Goal: Task Accomplishment & Management: Manage account settings

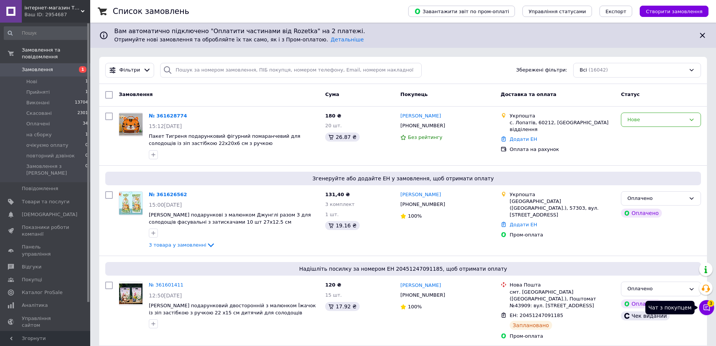
click at [704, 310] on icon at bounding box center [707, 307] width 8 height 8
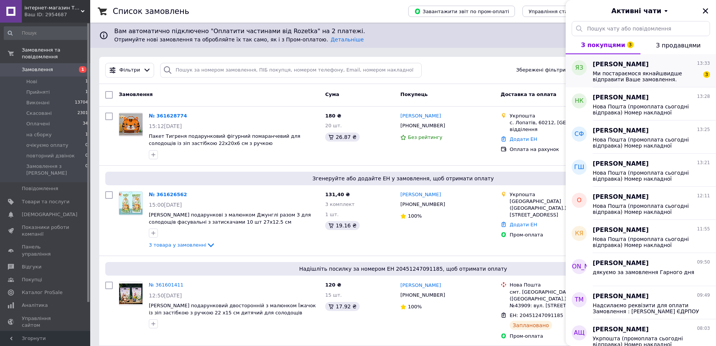
click at [627, 71] on span "Ми постараємося якнайшвидше відправити Ваше замовлення. Відправки робляться УКР…" at bounding box center [646, 76] width 107 height 12
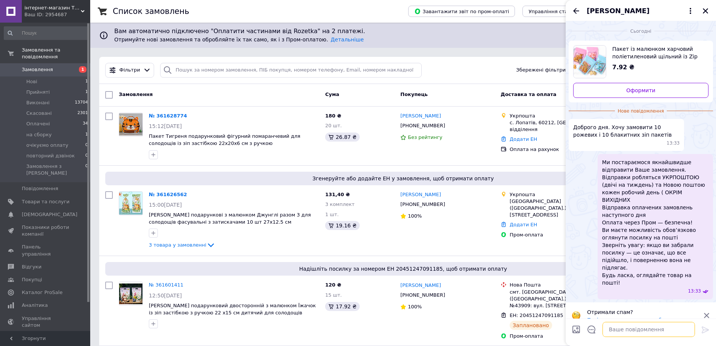
click at [613, 329] on textarea at bounding box center [649, 328] width 92 height 15
type textarea "доброго дня ассорті йдуть підряд 2 рожевих два блакитних"
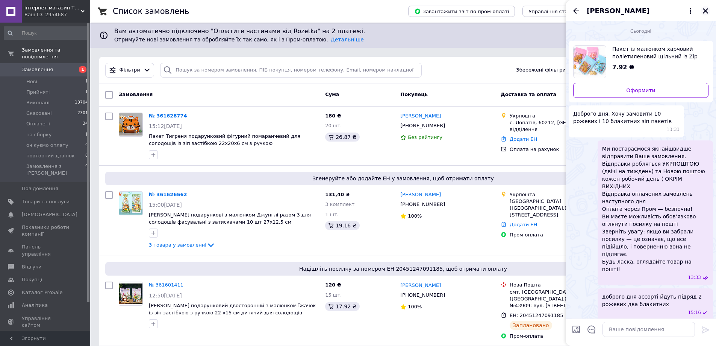
click at [702, 12] on icon "Закрити" at bounding box center [705, 11] width 7 height 7
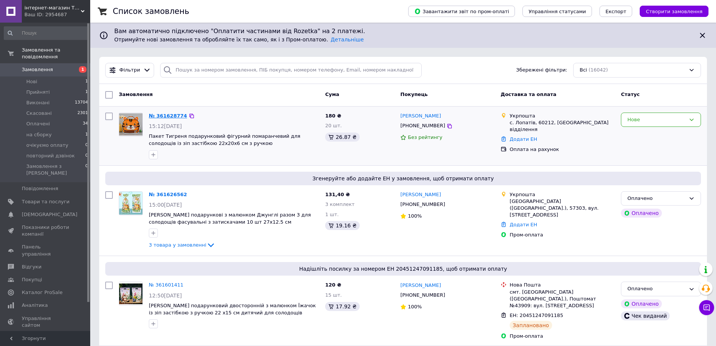
click at [169, 113] on link "№ 361628774" at bounding box center [168, 116] width 38 height 6
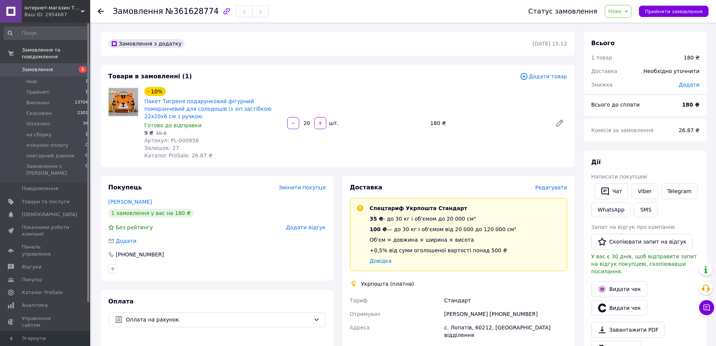
click at [632, 12] on span "Нове" at bounding box center [618, 11] width 27 height 13
click at [630, 28] on li "Прийнято" at bounding box center [633, 26] width 56 height 11
click at [623, 321] on link "Завантажити PDF" at bounding box center [628, 329] width 74 height 16
click at [650, 195] on link "Viber" at bounding box center [645, 191] width 26 height 16
click at [37, 120] on span "Оплачені" at bounding box center [38, 123] width 24 height 7
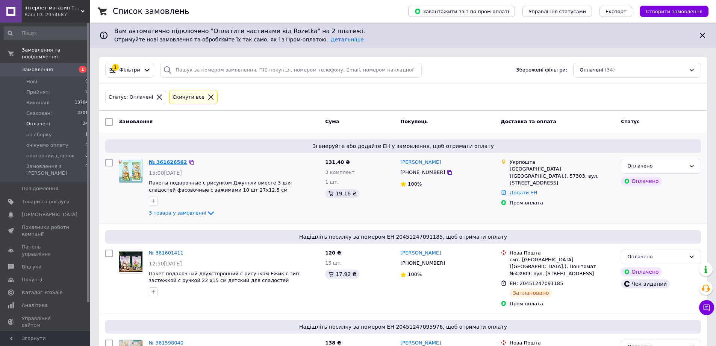
click at [161, 162] on link "№ 361626562" at bounding box center [168, 162] width 38 height 6
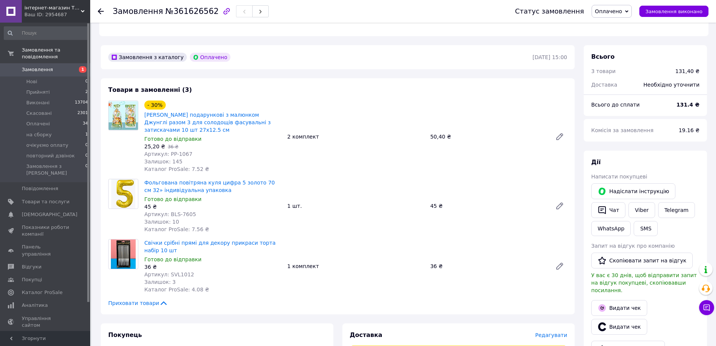
scroll to position [188, 0]
click at [40, 89] on span "Прийняті" at bounding box center [37, 92] width 23 height 7
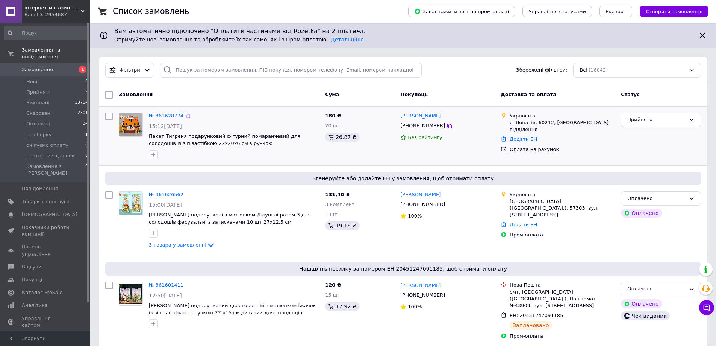
click at [168, 116] on link "№ 361628774" at bounding box center [166, 116] width 35 height 6
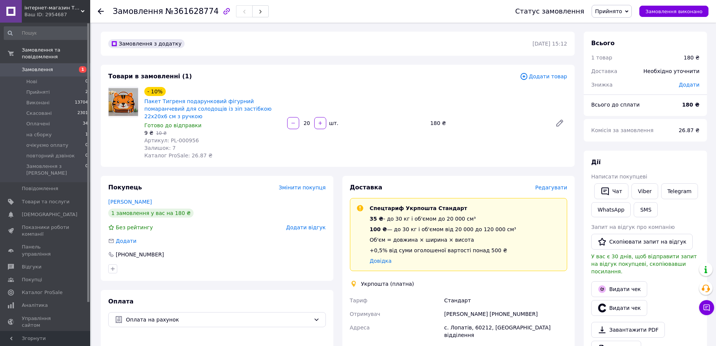
click at [302, 224] on span "Додати відгук" at bounding box center [305, 227] width 39 height 6
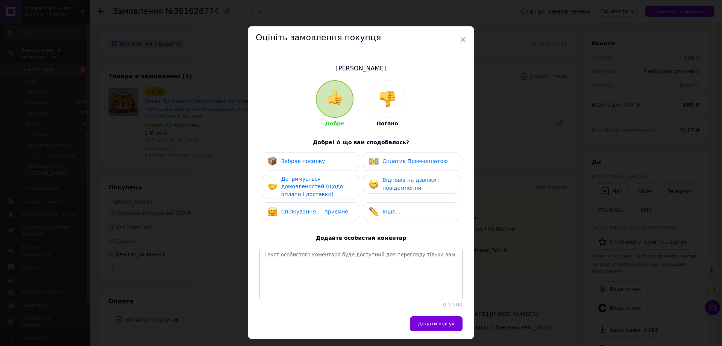
click at [392, 100] on img at bounding box center [387, 99] width 17 height 17
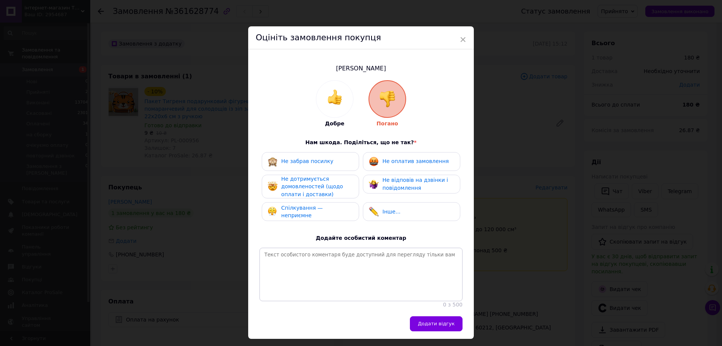
drag, startPoint x: 400, startPoint y: 162, endPoint x: 340, endPoint y: 185, distance: 64.2
click at [400, 162] on span "Не оплатив замовлення" at bounding box center [415, 161] width 66 height 6
click at [322, 184] on span "Не дотримується домовленостей (щодо оплати і доставки)" at bounding box center [312, 186] width 62 height 21
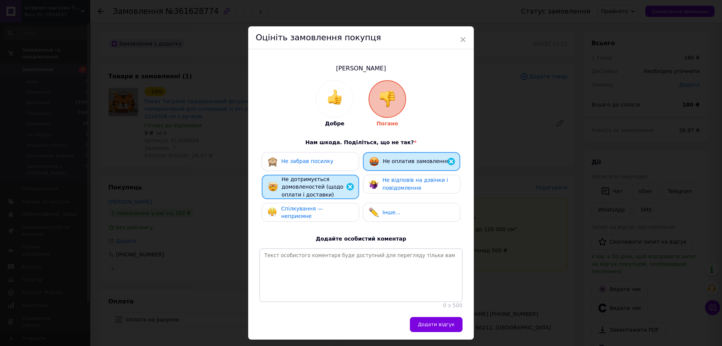
click at [393, 182] on span "Не відповів на дзвінки і повідомлення" at bounding box center [414, 184] width 65 height 14
click at [340, 206] on div "Спілкування — неприємне" at bounding box center [310, 212] width 85 height 15
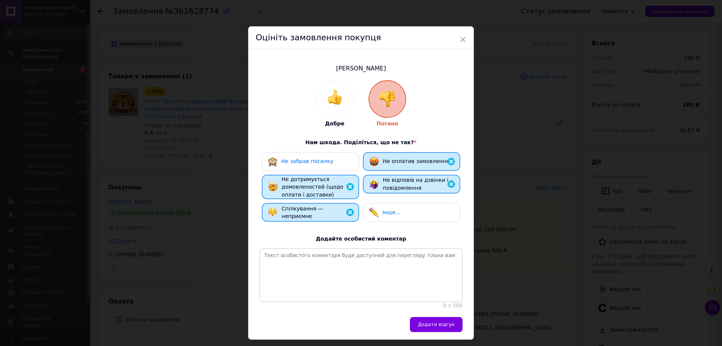
click at [393, 209] on span "Інше..." at bounding box center [391, 212] width 18 height 6
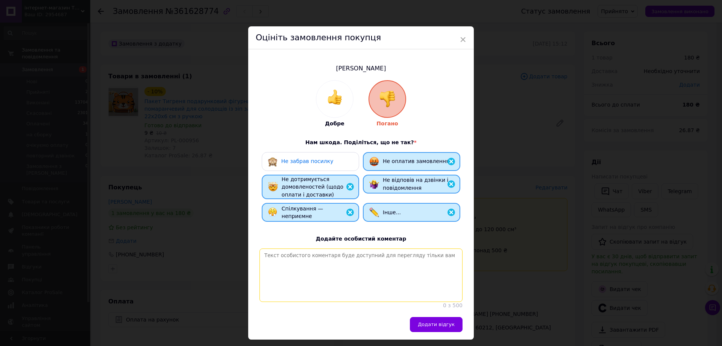
click at [268, 253] on textarea at bounding box center [360, 274] width 203 height 53
type textarea "Оформлює замовлення , оплату не проводить"
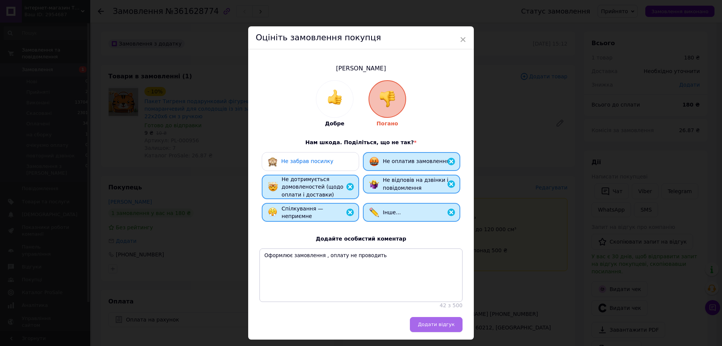
click at [439, 326] on span "Додати відгук" at bounding box center [436, 324] width 37 height 6
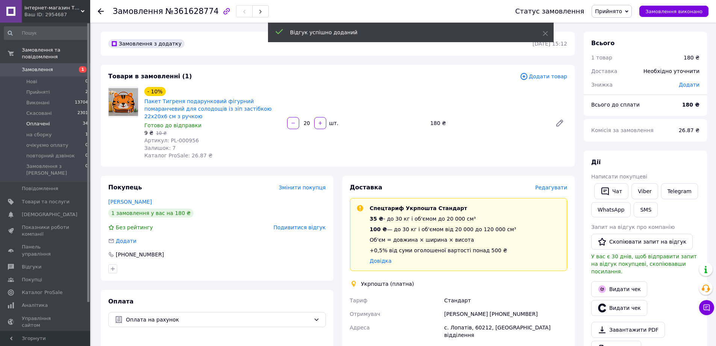
click at [43, 120] on span "Оплачені" at bounding box center [38, 123] width 24 height 7
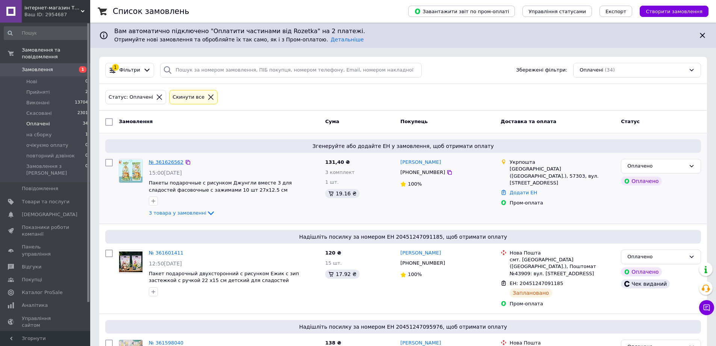
click at [163, 162] on link "№ 361626562" at bounding box center [166, 162] width 35 height 6
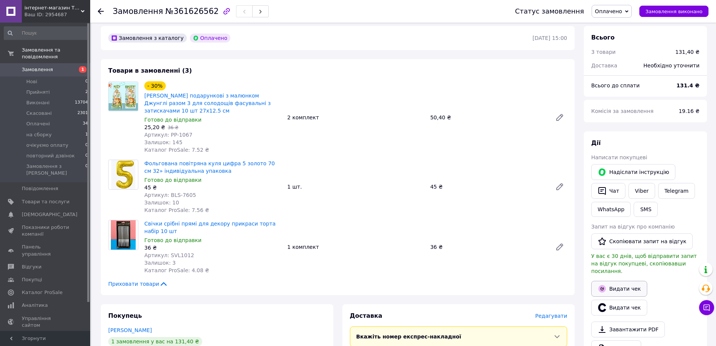
scroll to position [188, 0]
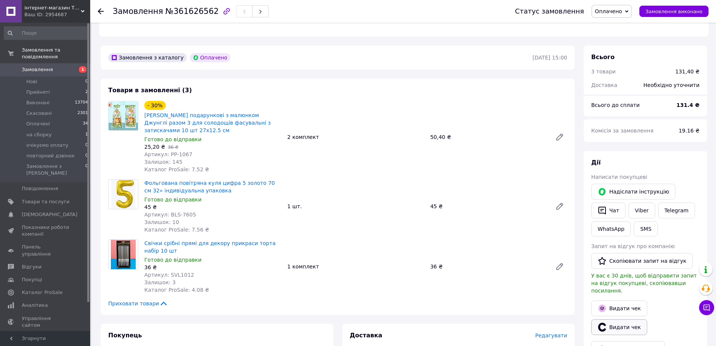
click at [627, 319] on button "Видати чек" at bounding box center [619, 327] width 56 height 16
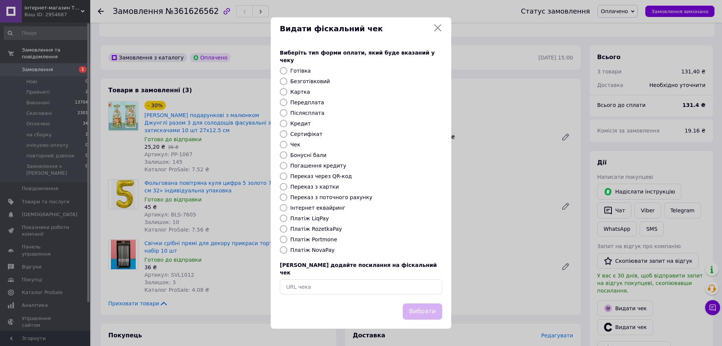
click at [280, 228] on input "Платіж RozetkaPay" at bounding box center [284, 229] width 8 height 8
radio input "true"
click at [416, 303] on button "Вибрати" at bounding box center [422, 311] width 39 height 16
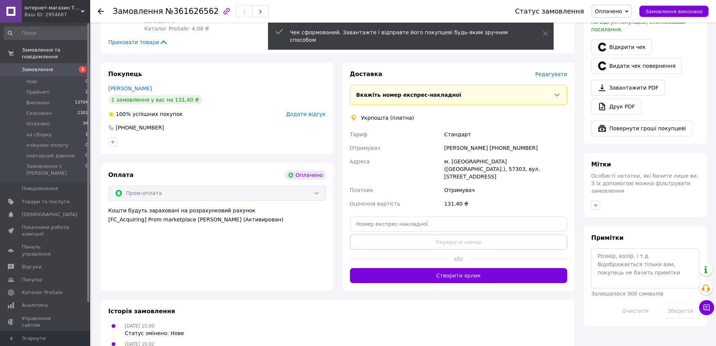
scroll to position [451, 0]
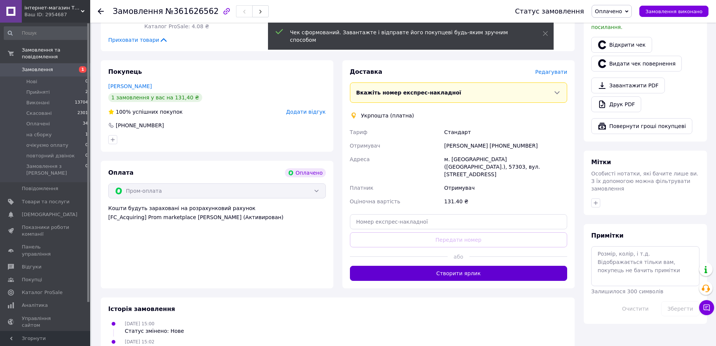
click at [462, 265] on button "Створити ярлик" at bounding box center [459, 272] width 218 height 15
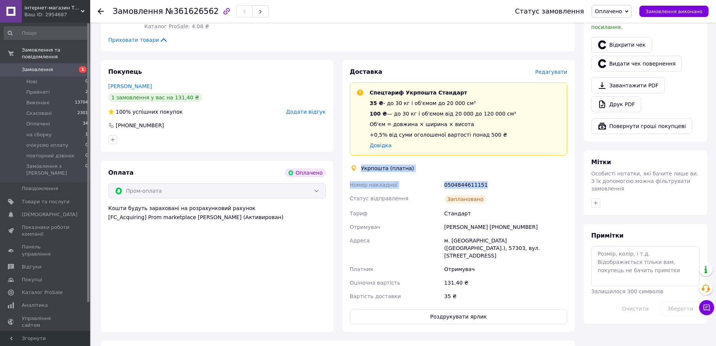
drag, startPoint x: 349, startPoint y: 149, endPoint x: 515, endPoint y: 166, distance: 166.6
click at [515, 166] on div "Доставка Редагувати Спецтариф Укрпошта Стандарт 35 ₴ - до 30 кг і об'ємом до 20…" at bounding box center [459, 196] width 218 height 256
copy div "Укрпошта (платна) Номер накладної 0504844611151"
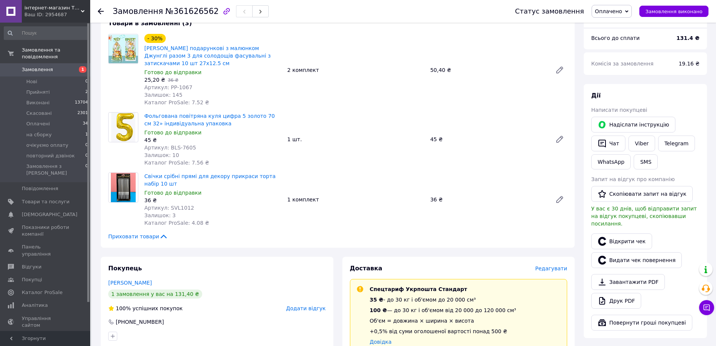
scroll to position [213, 0]
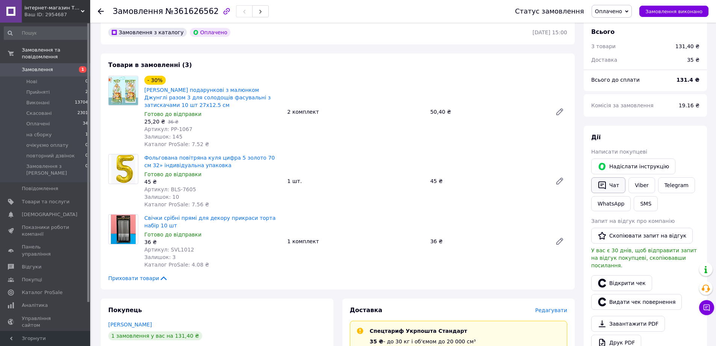
click at [617, 179] on button "Чат" at bounding box center [608, 185] width 34 height 16
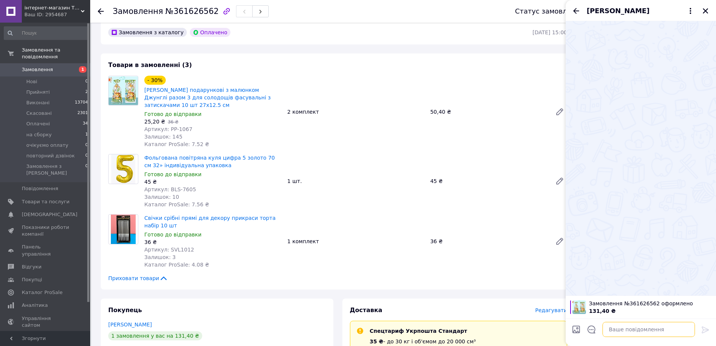
click at [611, 329] on textarea at bounding box center [649, 328] width 92 height 15
drag, startPoint x: 612, startPoint y: 327, endPoint x: 605, endPoint y: 328, distance: 6.8
paste textarea "Укрпошта (платна) Номер накладної 0504844611151"
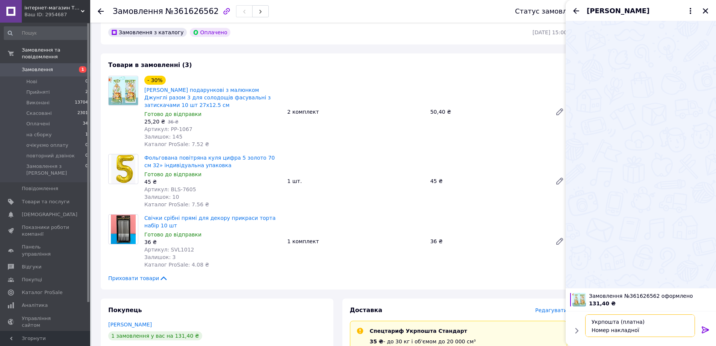
scroll to position [5, 0]
drag, startPoint x: 637, startPoint y: 316, endPoint x: 637, endPoint y: 284, distance: 32.0
click at [637, 314] on textarea "Укрпошта (платна) Номер накладної 0504844611151" at bounding box center [642, 325] width 108 height 23
type textarea "Укрпошта (промоплата) Номер накладної 0504844611151"
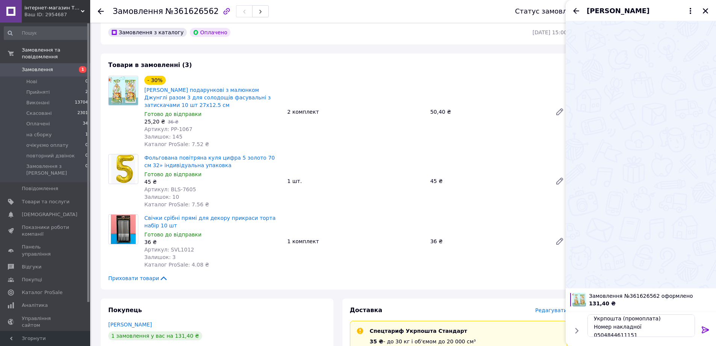
click at [703, 330] on icon at bounding box center [705, 329] width 7 height 7
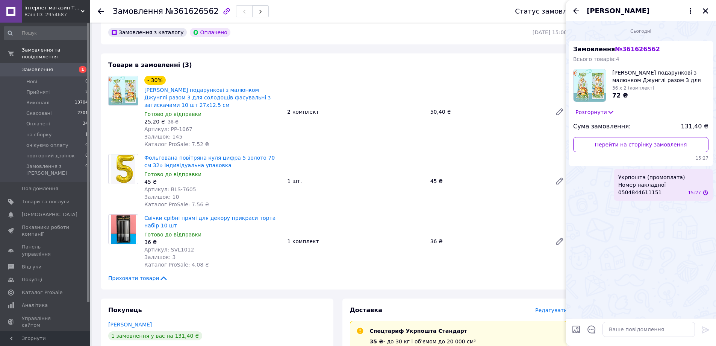
scroll to position [0, 0]
click at [32, 131] on span "на сборку" at bounding box center [39, 134] width 26 height 7
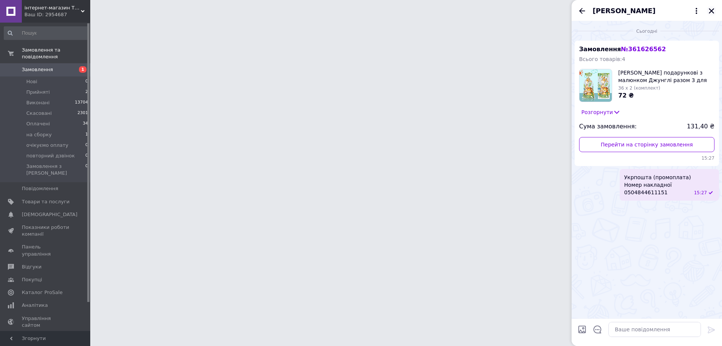
click at [712, 8] on icon "Закрити" at bounding box center [711, 11] width 7 height 7
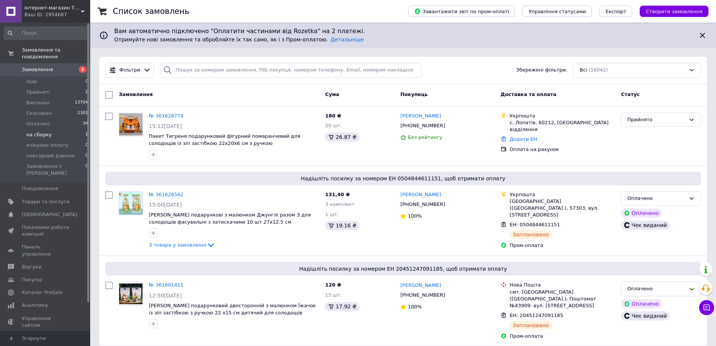
click at [43, 131] on span "на сборку" at bounding box center [39, 134] width 26 height 7
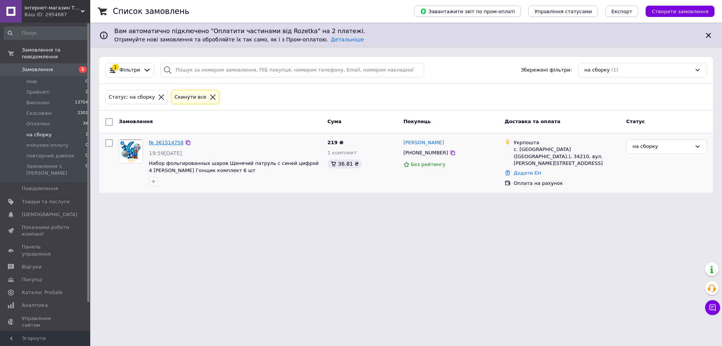
click at [170, 141] on link "№ 361514758" at bounding box center [166, 142] width 35 height 6
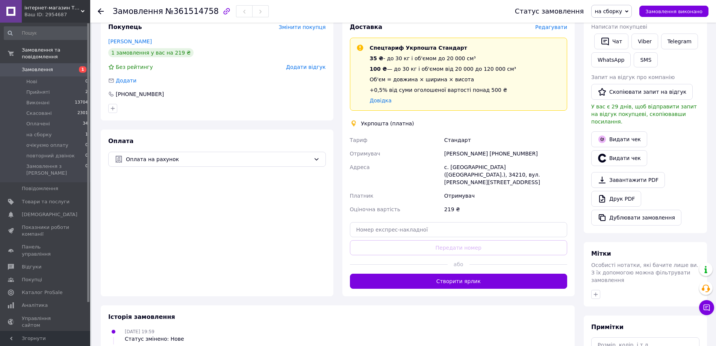
scroll to position [150, 0]
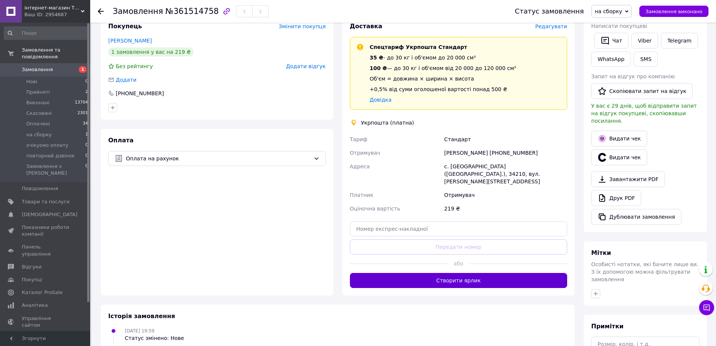
click at [444, 273] on button "Створити ярлик" at bounding box center [459, 280] width 218 height 15
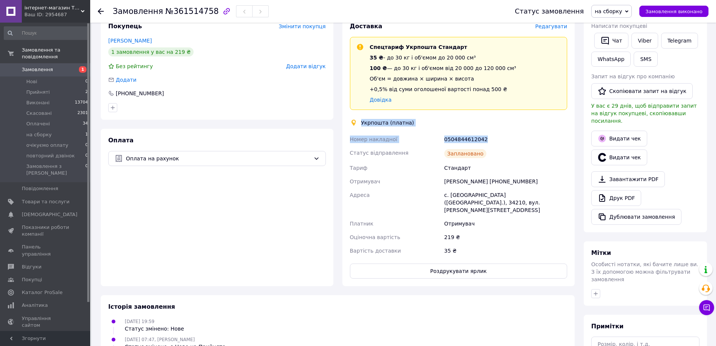
drag, startPoint x: 349, startPoint y: 114, endPoint x: 406, endPoint y: 132, distance: 59.9
click at [507, 130] on div "Доставка Редагувати Спецтариф Укрпошта Стандарт 35 ₴ - до 30 кг і об'ємом до 20…" at bounding box center [459, 150] width 218 height 256
copy div "Укрпошта (платна) Номер накладної 0504844612042"
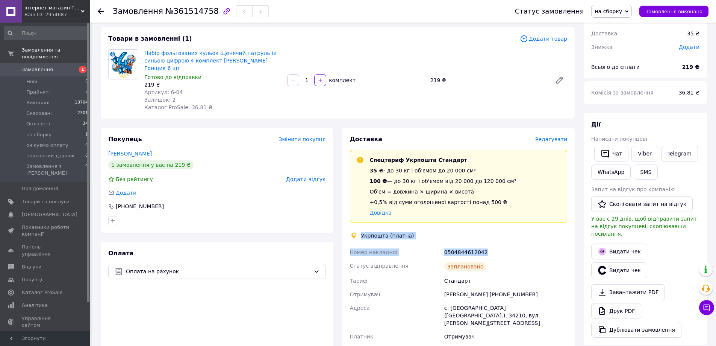
scroll to position [0, 0]
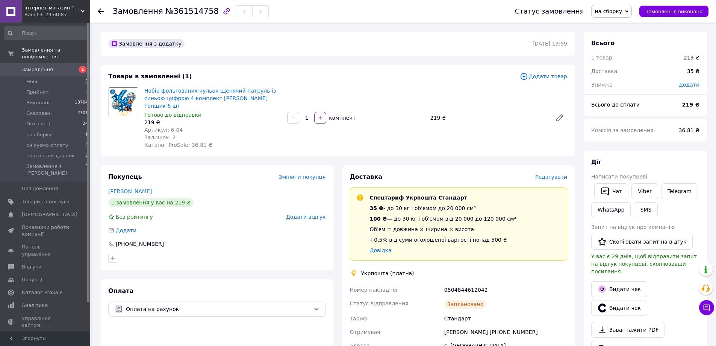
click at [629, 12] on icon at bounding box center [626, 11] width 3 height 2
click at [617, 36] on li "Виконано" at bounding box center [620, 37] width 56 height 11
click at [643, 191] on link "Viber" at bounding box center [645, 191] width 26 height 16
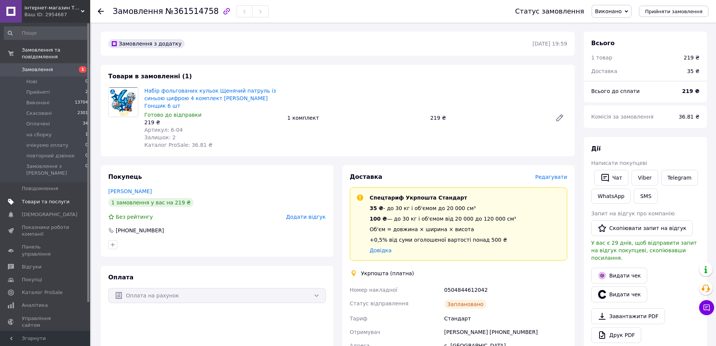
click at [33, 198] on span "Товари та послуги" at bounding box center [46, 201] width 48 height 7
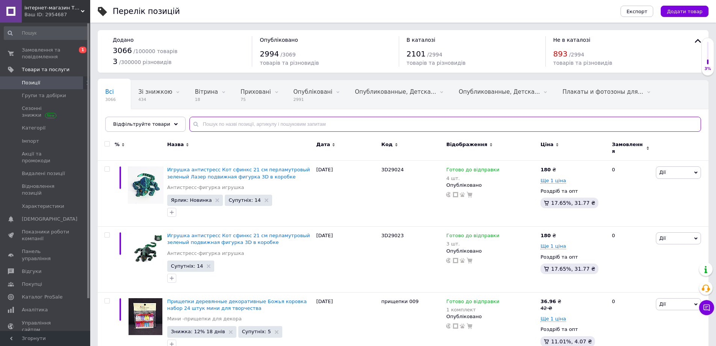
click at [216, 123] on input "text" at bounding box center [445, 124] width 512 height 15
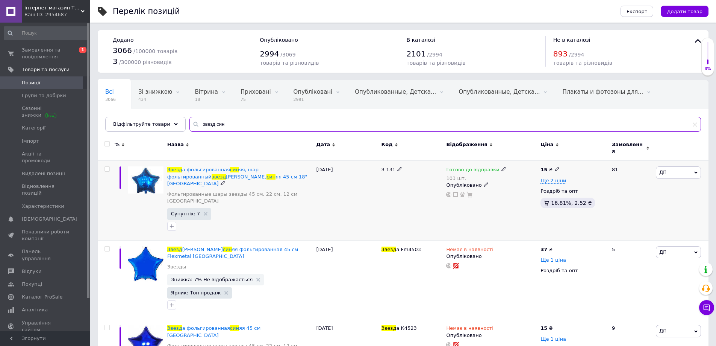
type input "звезд син"
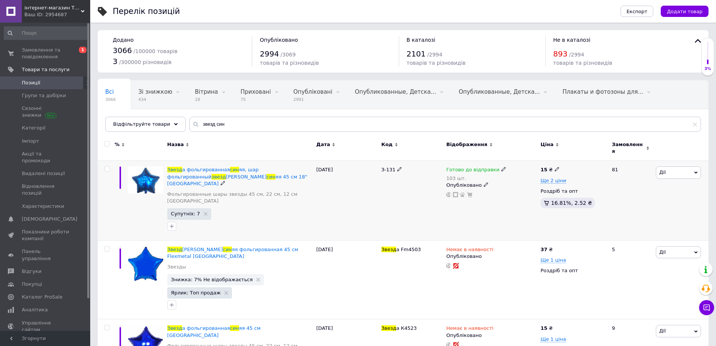
click at [502, 167] on icon at bounding box center [504, 169] width 5 height 5
click at [573, 166] on icon at bounding box center [573, 167] width 3 height 2
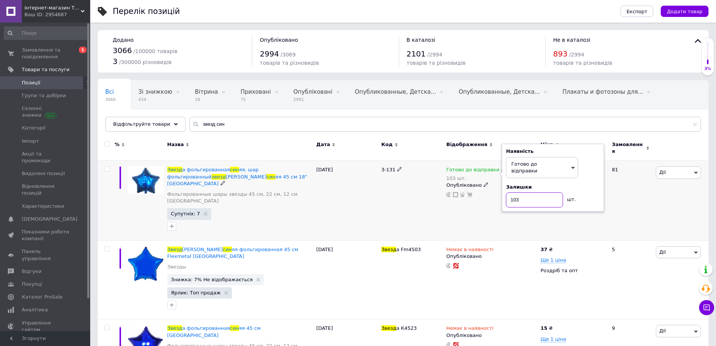
click at [529, 192] on input "103" at bounding box center [534, 199] width 57 height 15
type input "101"
click at [408, 197] on div "З-131" at bounding box center [412, 200] width 65 height 79
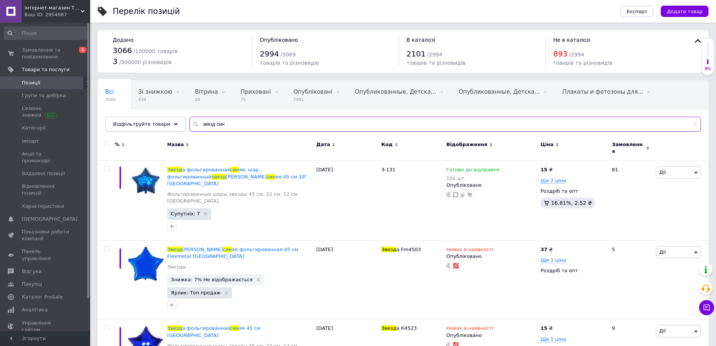
drag, startPoint x: 223, startPoint y: 124, endPoint x: 170, endPoint y: 124, distance: 53.8
click at [170, 124] on div "Відфільтруйте товари звезд син" at bounding box center [403, 124] width 596 height 15
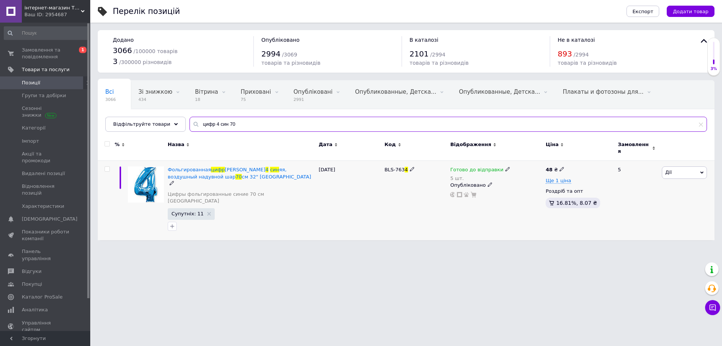
type input "цифр 4 син 70"
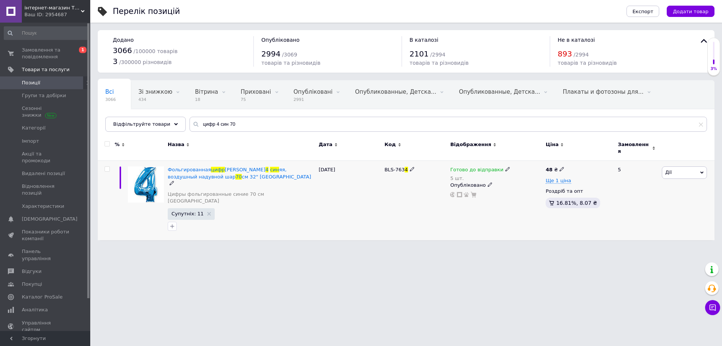
click at [505, 167] on icon at bounding box center [507, 169] width 5 height 5
click at [576, 157] on span "Готово до відправки" at bounding box center [546, 167] width 72 height 21
click at [533, 192] on input "5" at bounding box center [538, 199] width 57 height 15
type input "4"
drag, startPoint x: 356, startPoint y: 208, endPoint x: 350, endPoint y: 199, distance: 10.8
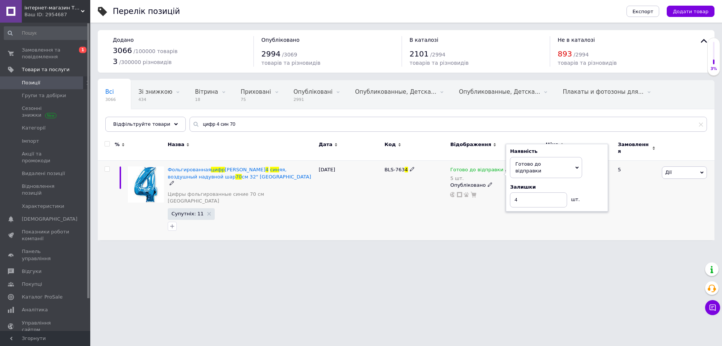
click at [355, 206] on div "[DATE]" at bounding box center [350, 200] width 66 height 79
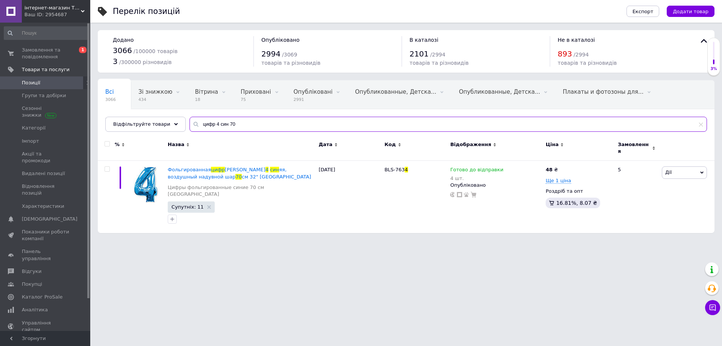
drag, startPoint x: 241, startPoint y: 123, endPoint x: 191, endPoint y: 126, distance: 50.4
click at [191, 126] on input "цифр 4 син 70" at bounding box center [447, 124] width 517 height 15
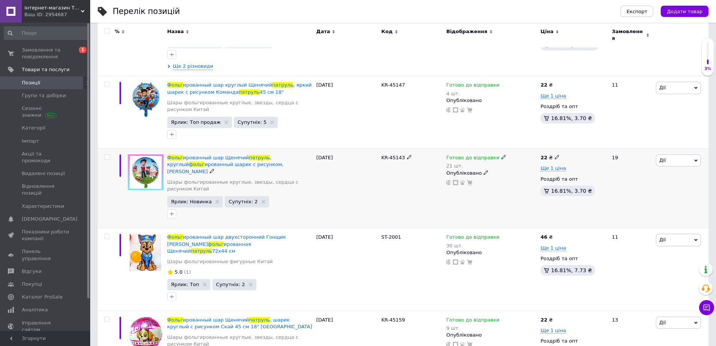
scroll to position [188, 0]
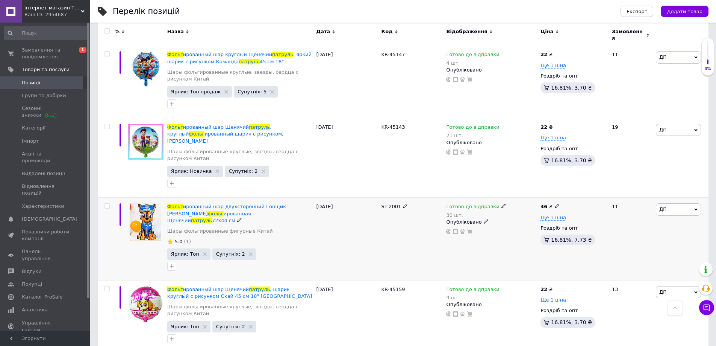
type input "фольг патруль"
click at [502, 203] on icon at bounding box center [504, 205] width 5 height 5
drag, startPoint x: 572, startPoint y: 191, endPoint x: 548, endPoint y: 213, distance: 32.7
click at [572, 203] on icon at bounding box center [572, 204] width 3 height 3
click at [532, 229] on input "30" at bounding box center [534, 236] width 57 height 15
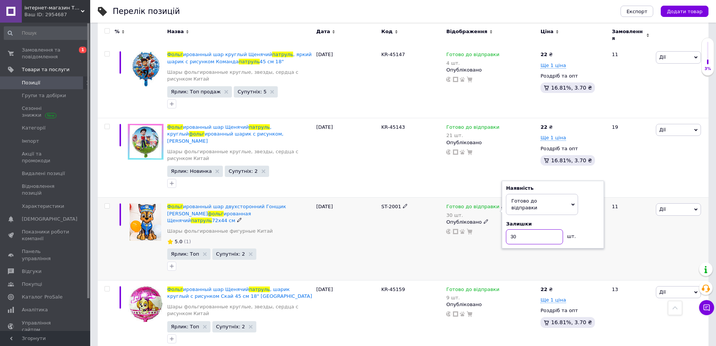
type input "3"
type input "29"
click at [383, 220] on div "ST-2001" at bounding box center [412, 238] width 65 height 83
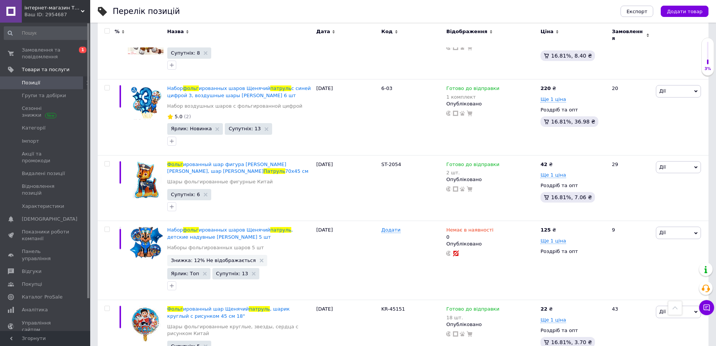
scroll to position [3459, 0]
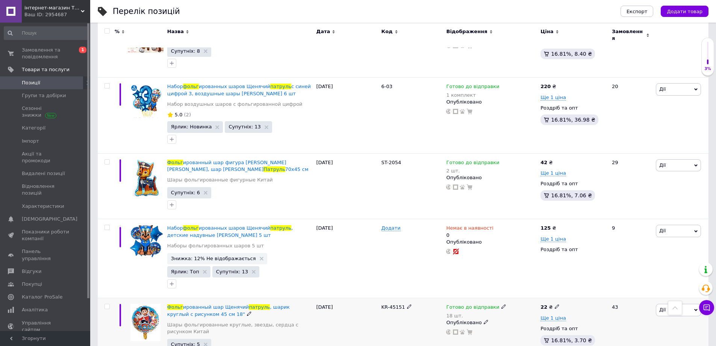
click at [502, 304] on icon at bounding box center [504, 306] width 5 height 5
click at [573, 303] on icon at bounding box center [572, 304] width 3 height 3
click at [531, 329] on input "18" at bounding box center [534, 336] width 57 height 15
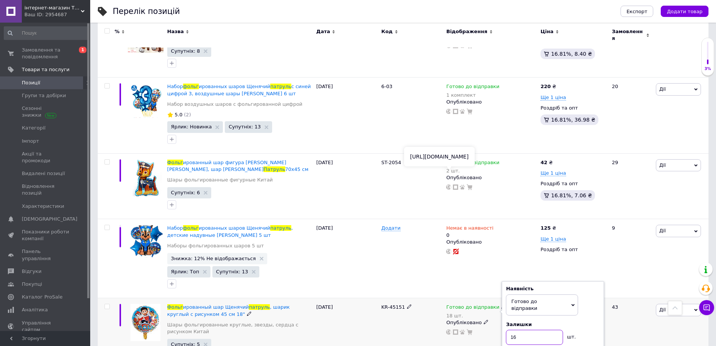
type input "16"
click at [391, 298] on div "KR-45151" at bounding box center [412, 334] width 65 height 73
